Goal: Task Accomplishment & Management: Complete application form

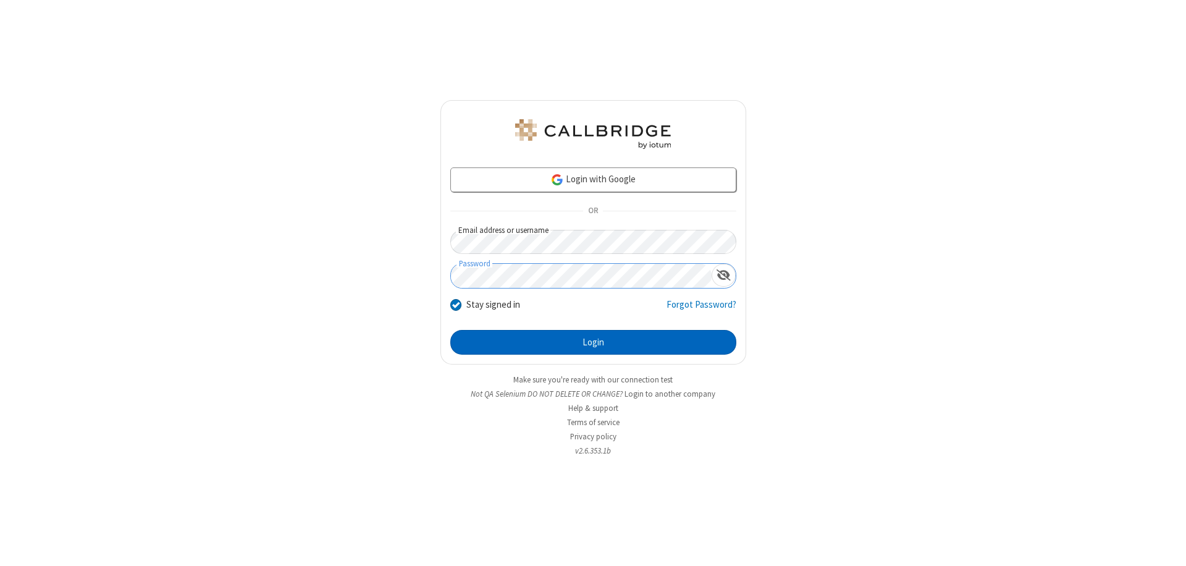
click at [593, 342] on button "Login" at bounding box center [593, 342] width 286 height 25
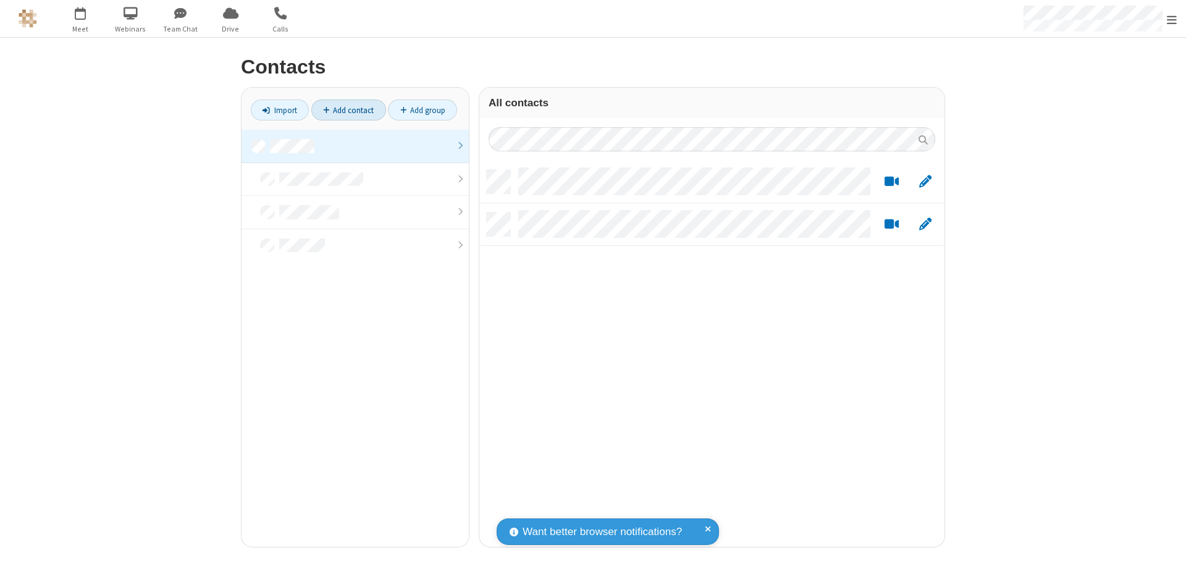
click at [355, 146] on link at bounding box center [355, 146] width 227 height 33
click at [348, 110] on link "Add contact" at bounding box center [348, 109] width 75 height 21
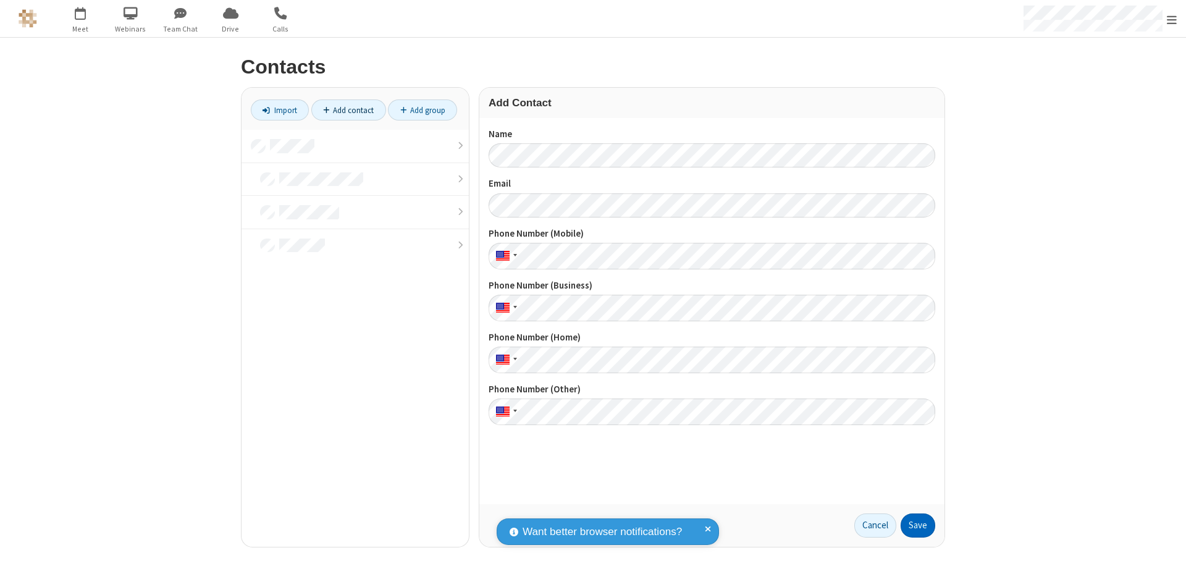
click at [918, 525] on button "Save" at bounding box center [918, 525] width 35 height 25
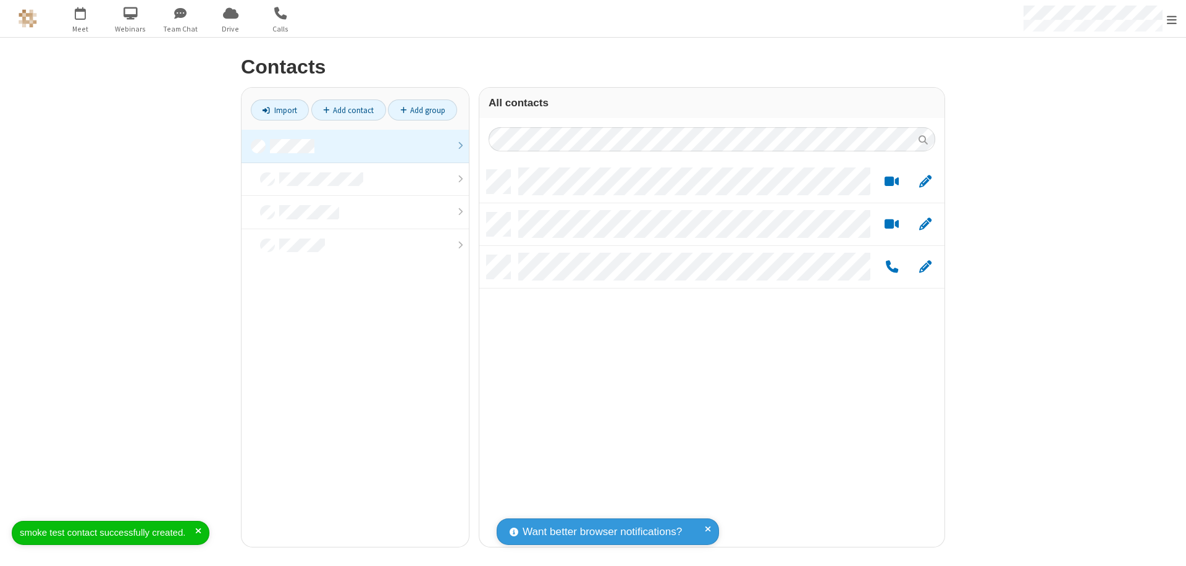
scroll to position [377, 456]
click at [348, 110] on link "Add contact" at bounding box center [348, 109] width 75 height 21
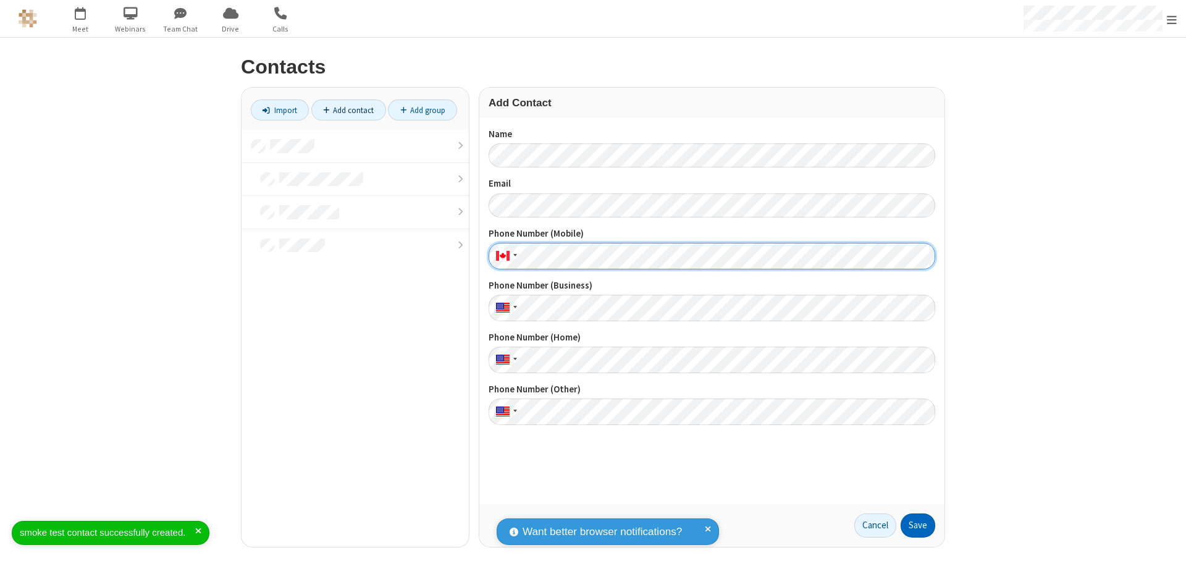
click at [918, 525] on button "Save" at bounding box center [918, 525] width 35 height 25
